Goal: Task Accomplishment & Management: Use online tool/utility

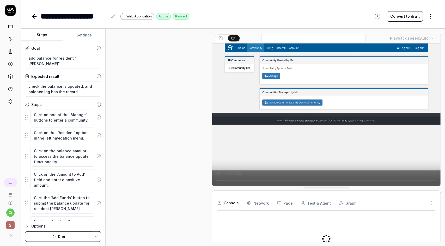
type textarea "*"
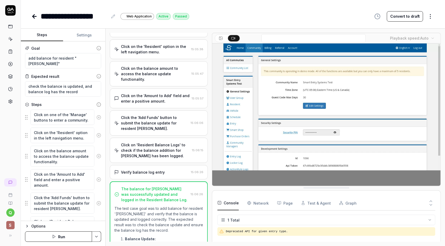
scroll to position [10, 0]
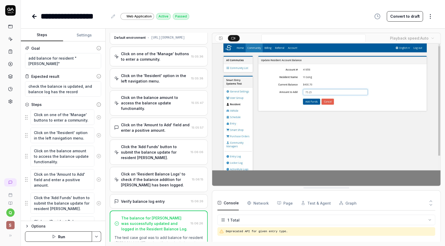
click at [170, 160] on div "Click the 'Add Funds' button to submit the balance update for resident Yi Gong." at bounding box center [154, 152] width 67 height 16
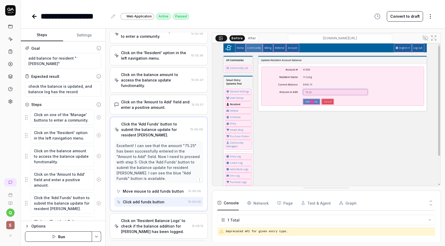
scroll to position [0, 0]
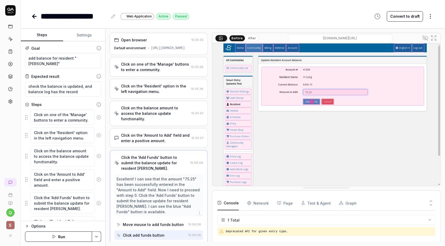
click at [167, 94] on div "Click on the 'Resident' option in the left navigation menu." at bounding box center [155, 88] width 68 height 11
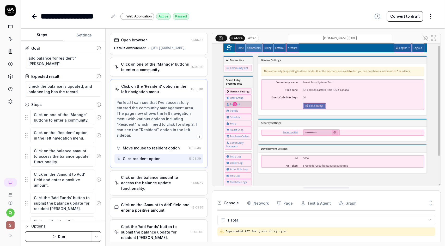
click at [171, 72] on div "Click on one of the 'Manage' buttons to enter a community." at bounding box center [155, 66] width 68 height 11
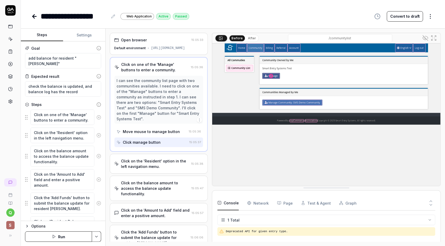
scroll to position [82, 0]
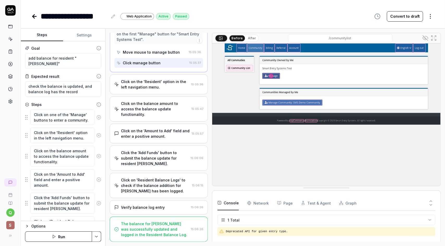
click at [164, 132] on div "Click on the 'Amount to Add' field and enter a positive amount." at bounding box center [155, 133] width 69 height 11
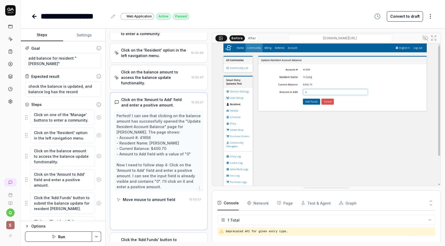
scroll to position [28, 0]
